Goal: Obtain resource: Download file/media

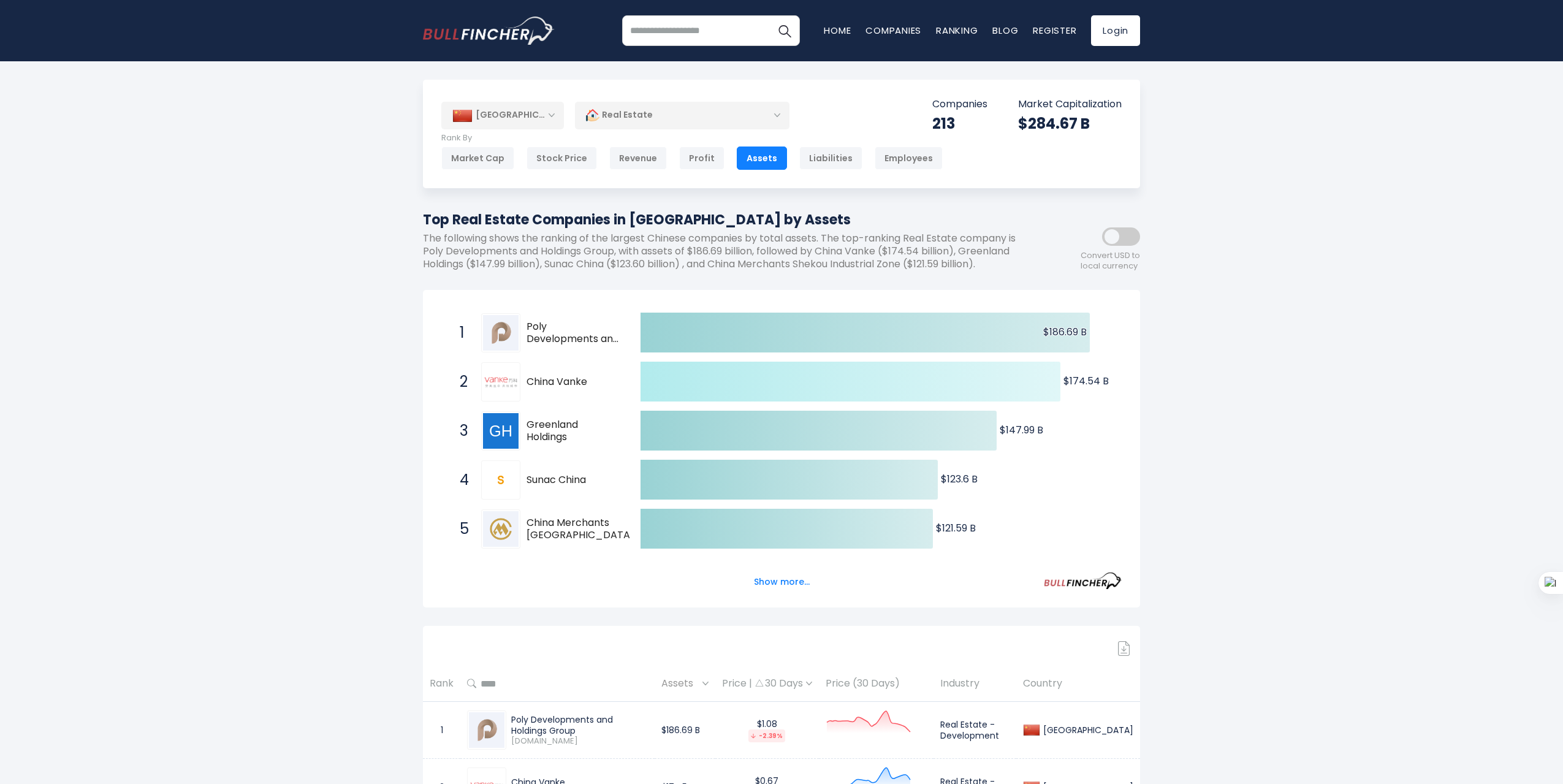
scroll to position [245, 0]
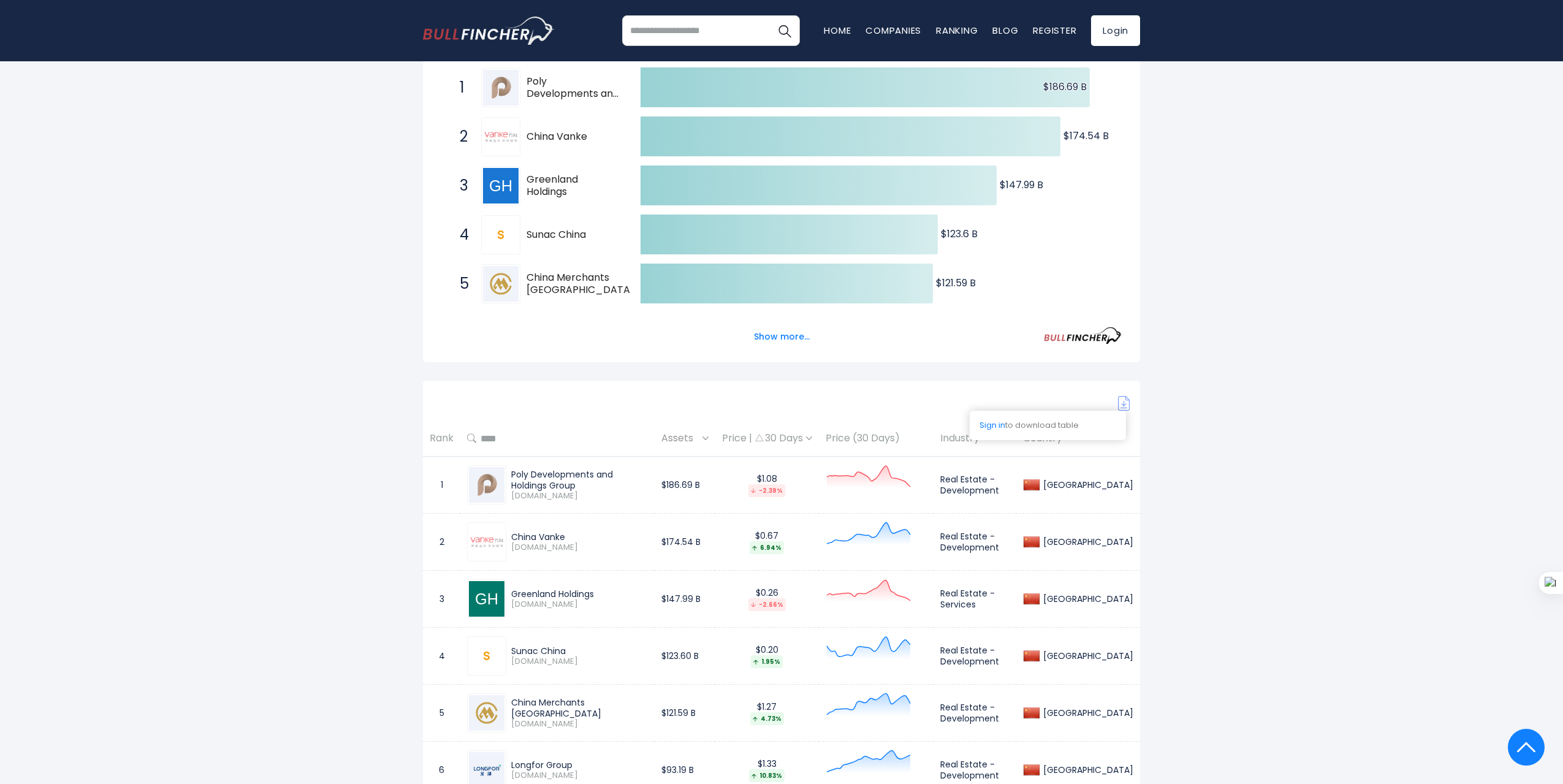
click at [1125, 402] on img at bounding box center [1124, 403] width 12 height 15
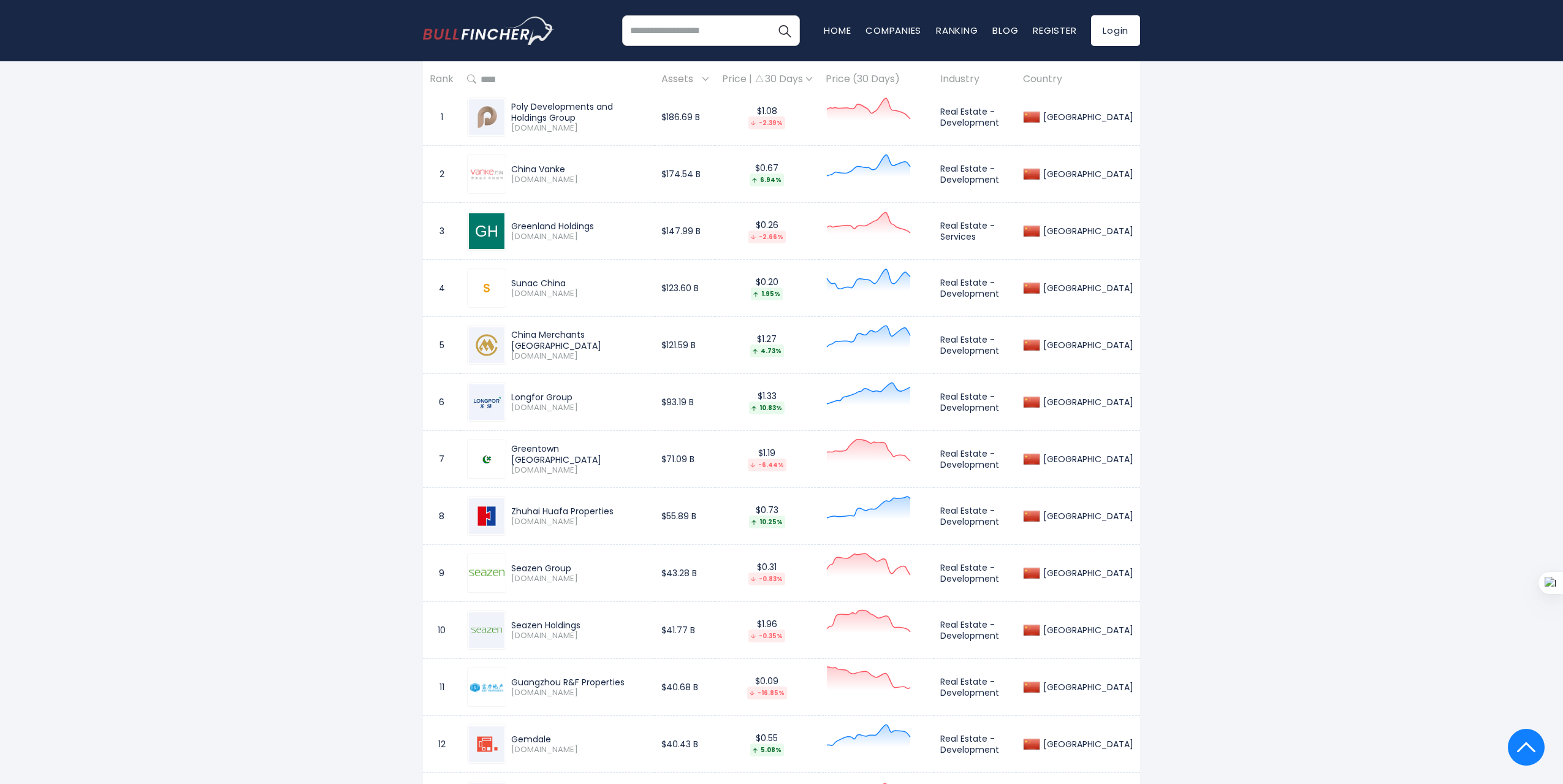
scroll to position [123, 0]
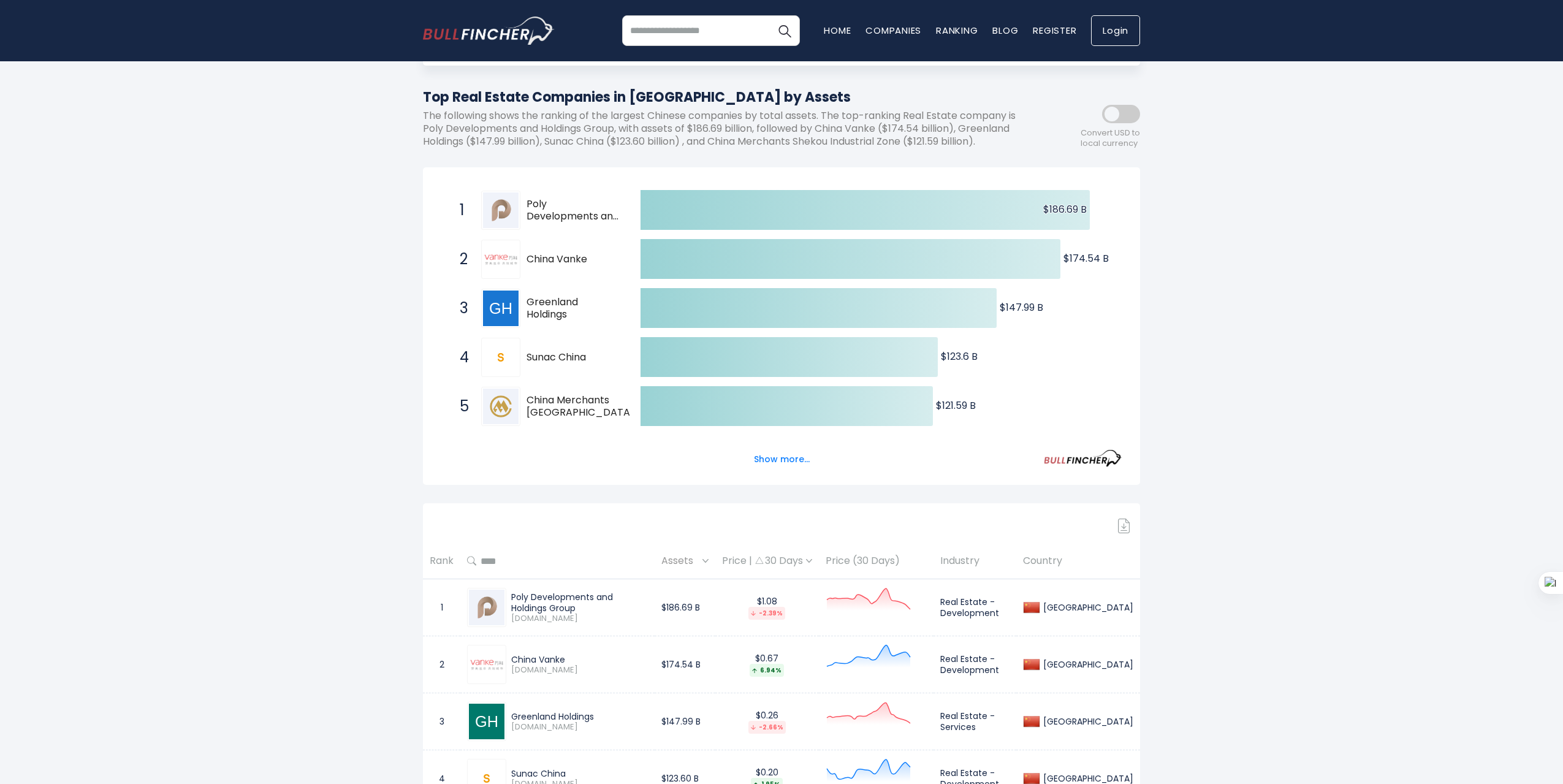
click at [1114, 35] on link "Login" at bounding box center [1115, 31] width 49 height 31
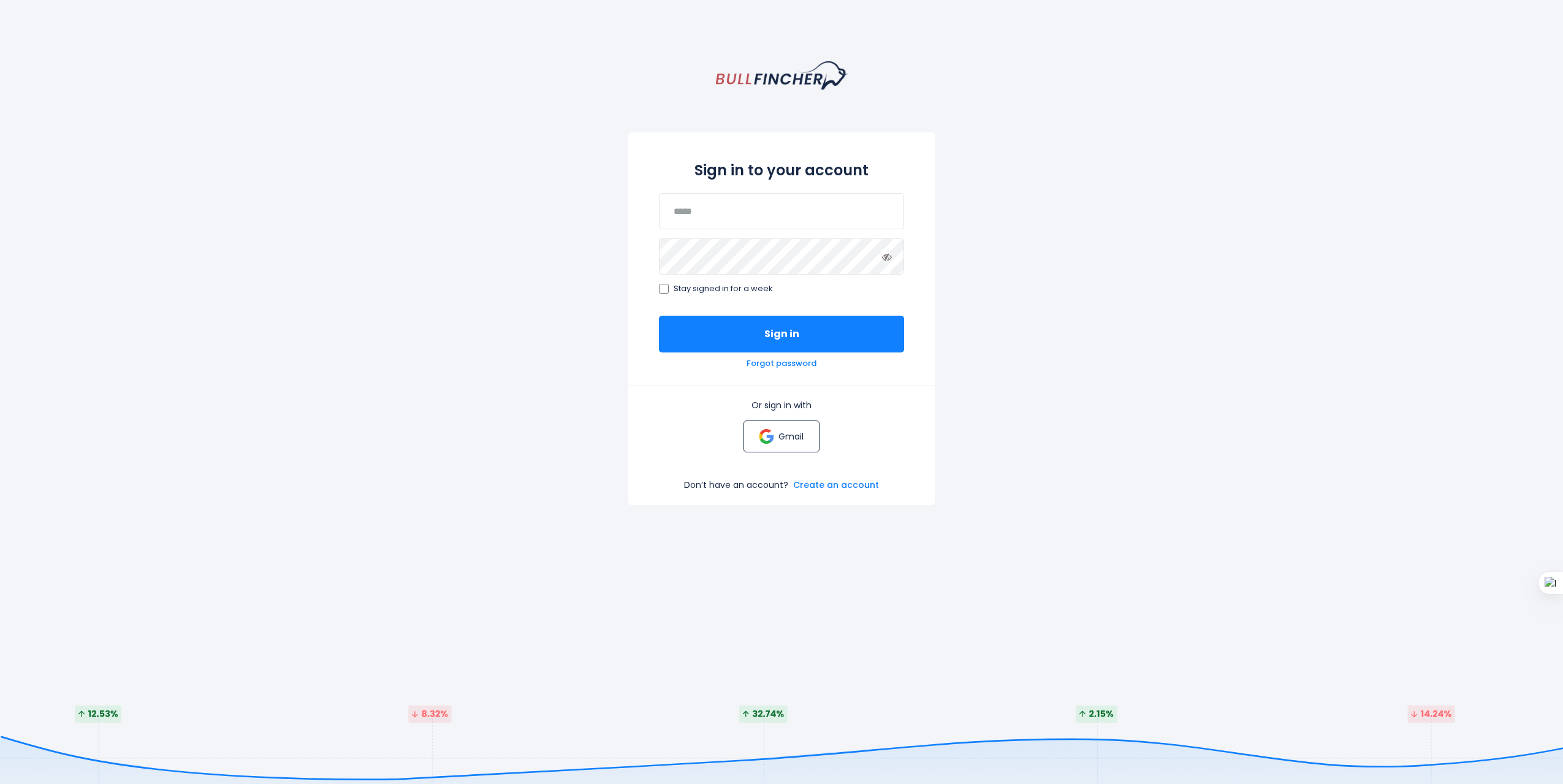
click at [773, 440] on img at bounding box center [767, 436] width 15 height 15
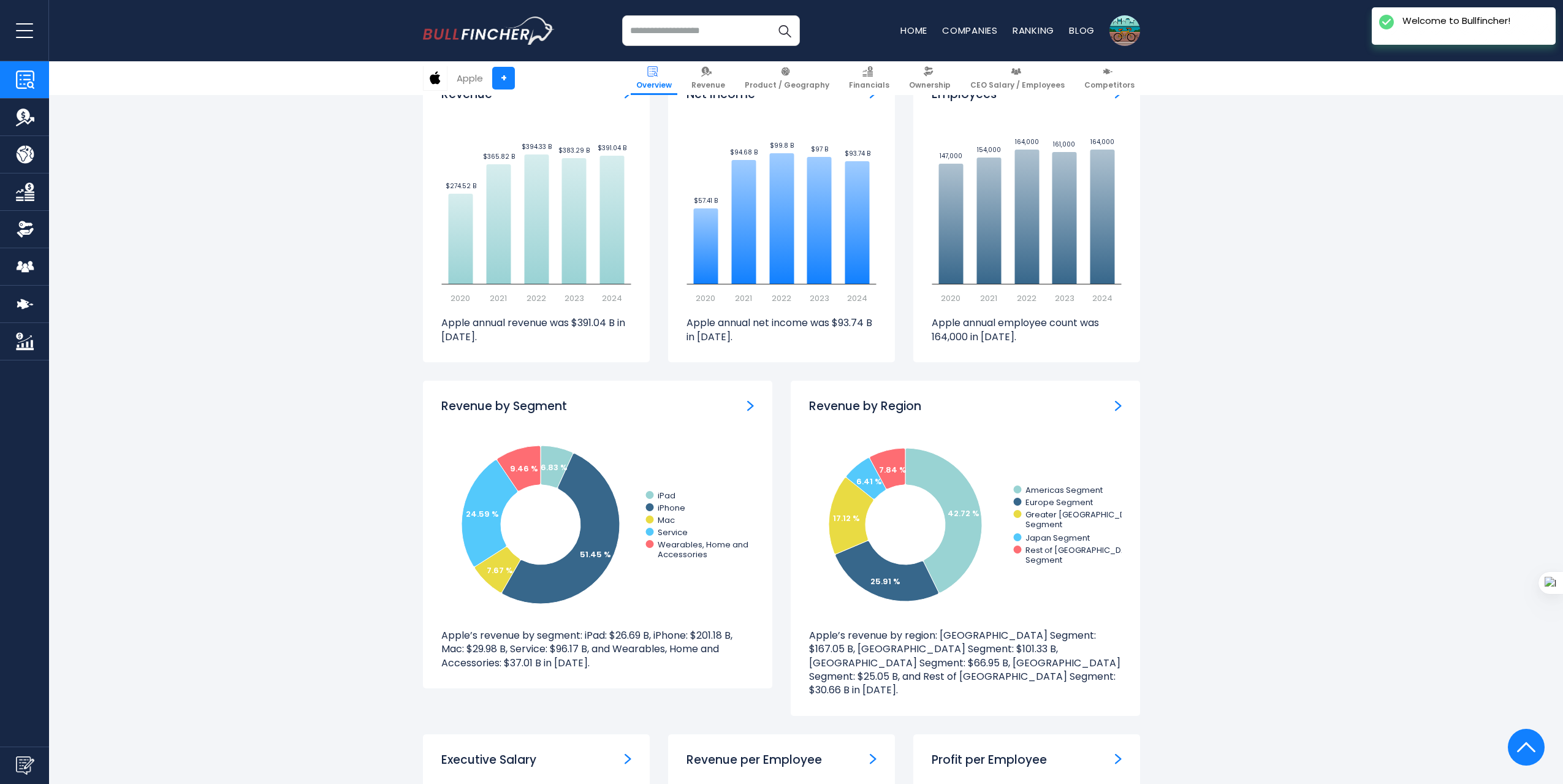
scroll to position [1348, 0]
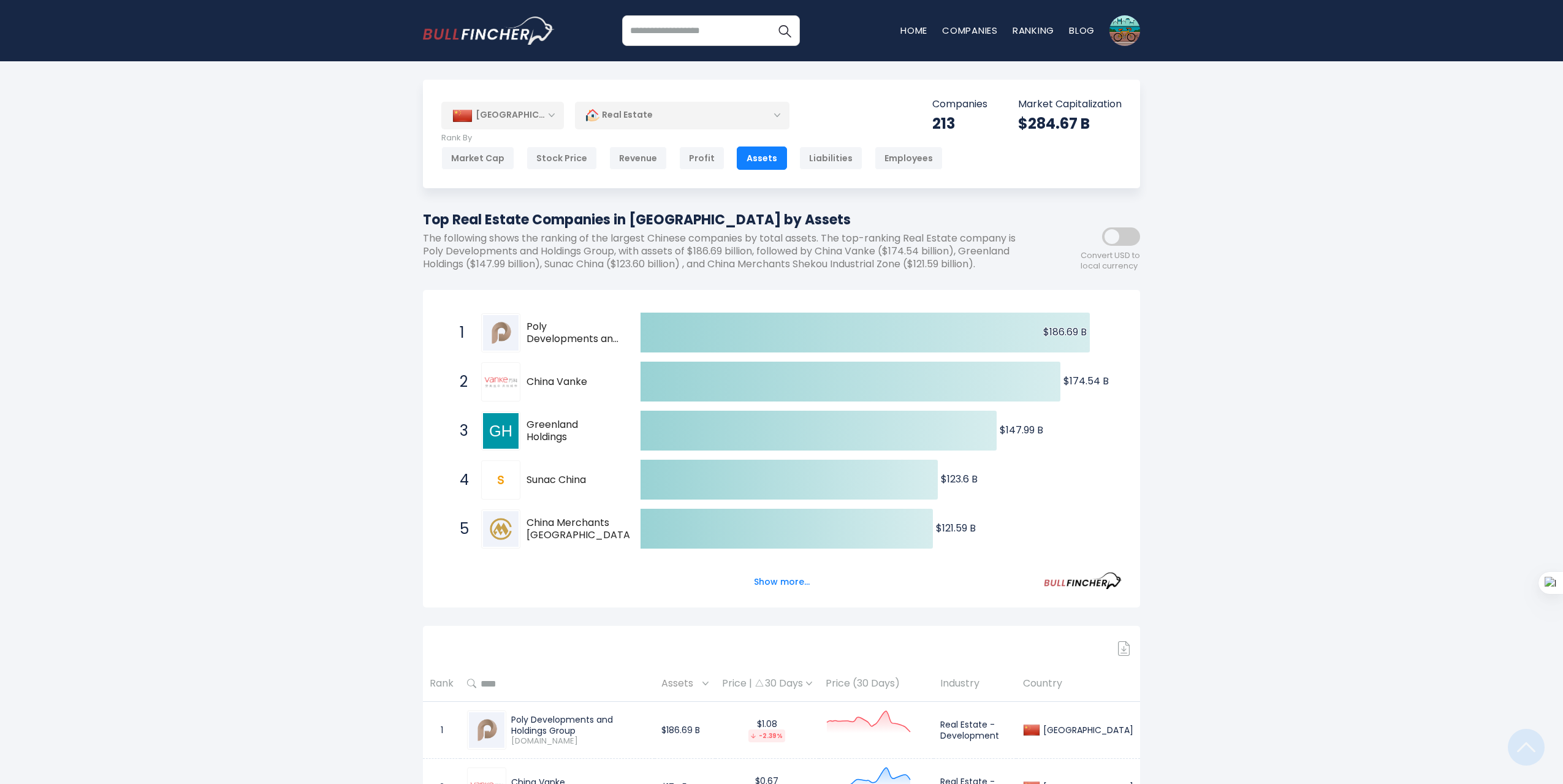
scroll to position [245, 0]
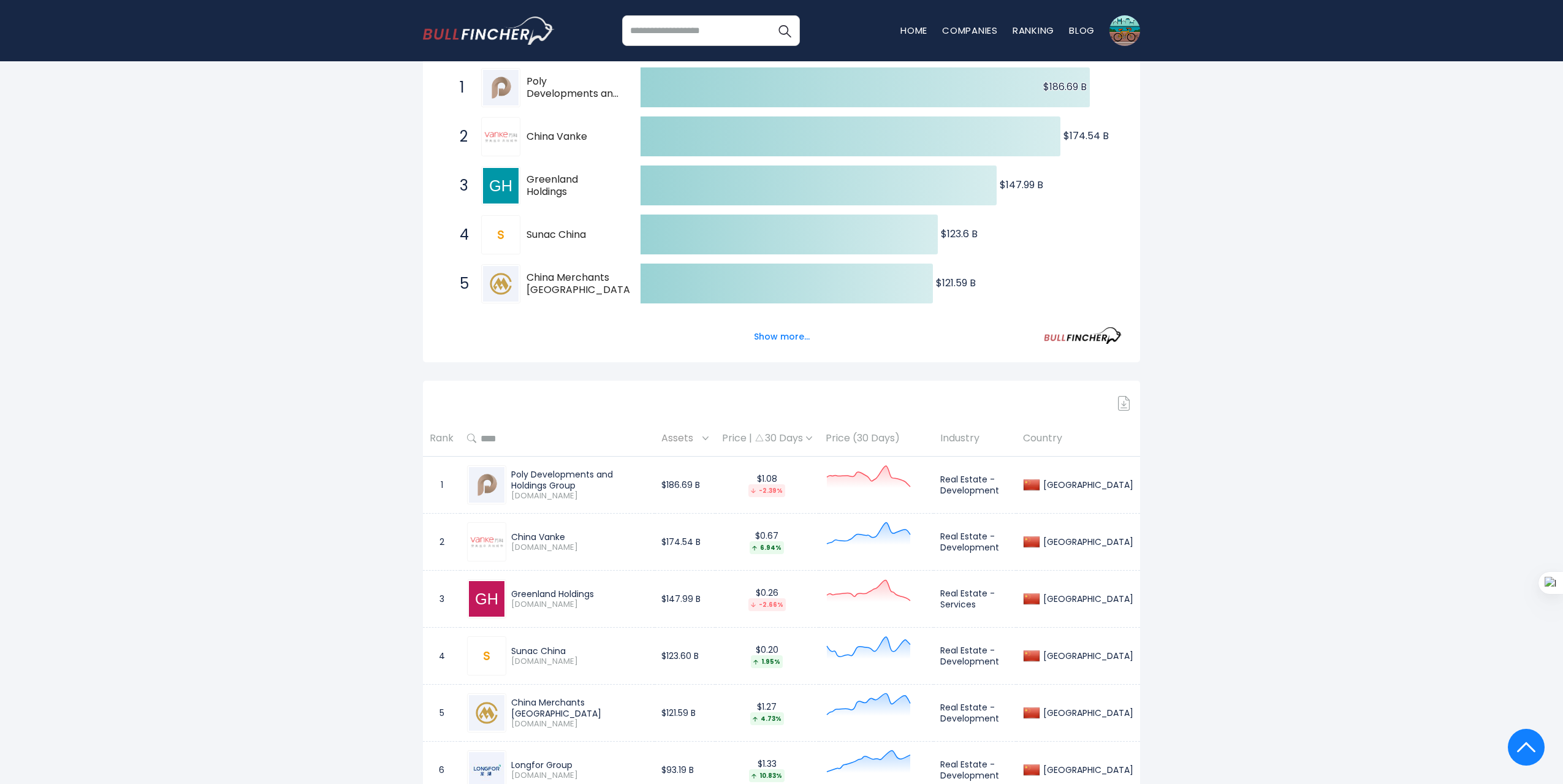
click at [1123, 408] on img at bounding box center [1124, 403] width 12 height 15
drag, startPoint x: 1265, startPoint y: 171, endPoint x: 1255, endPoint y: 166, distance: 11.2
